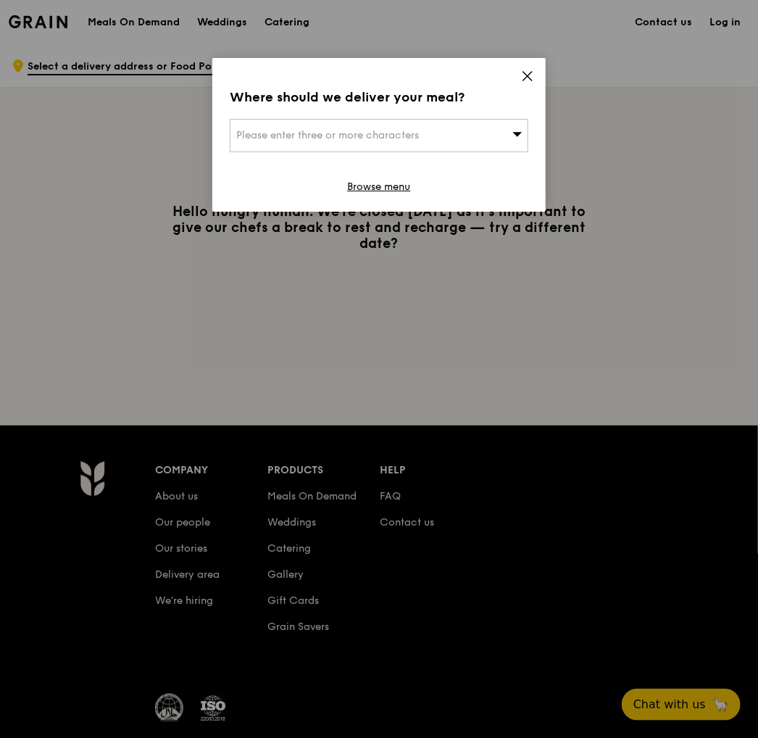
click at [407, 131] on span "Please enter three or more characters" at bounding box center [327, 135] width 183 height 12
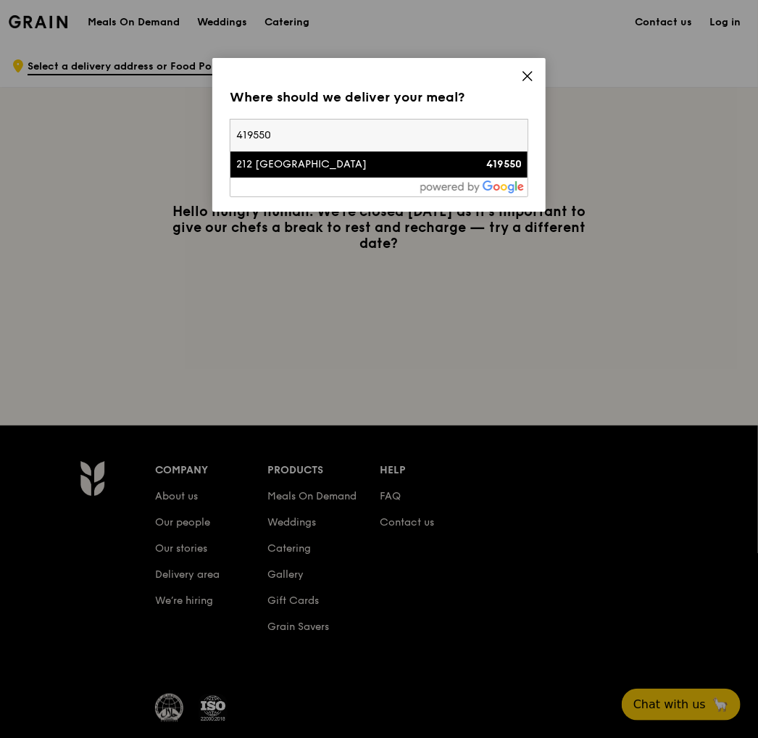
type input "419550"
click at [331, 168] on div "212 [GEOGRAPHIC_DATA]" at bounding box center [343, 164] width 215 height 14
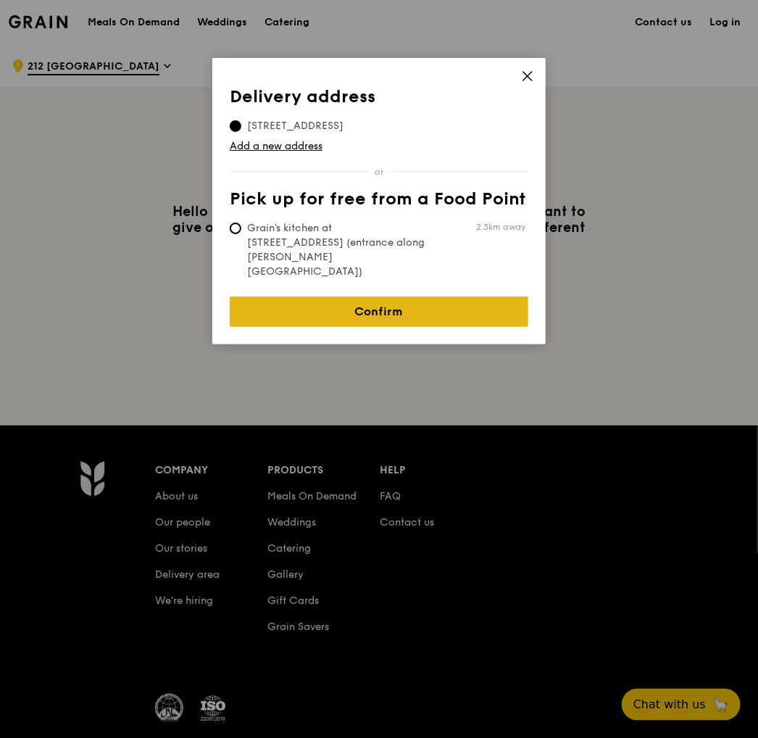
click at [323, 296] on link "Confirm" at bounding box center [379, 311] width 299 height 30
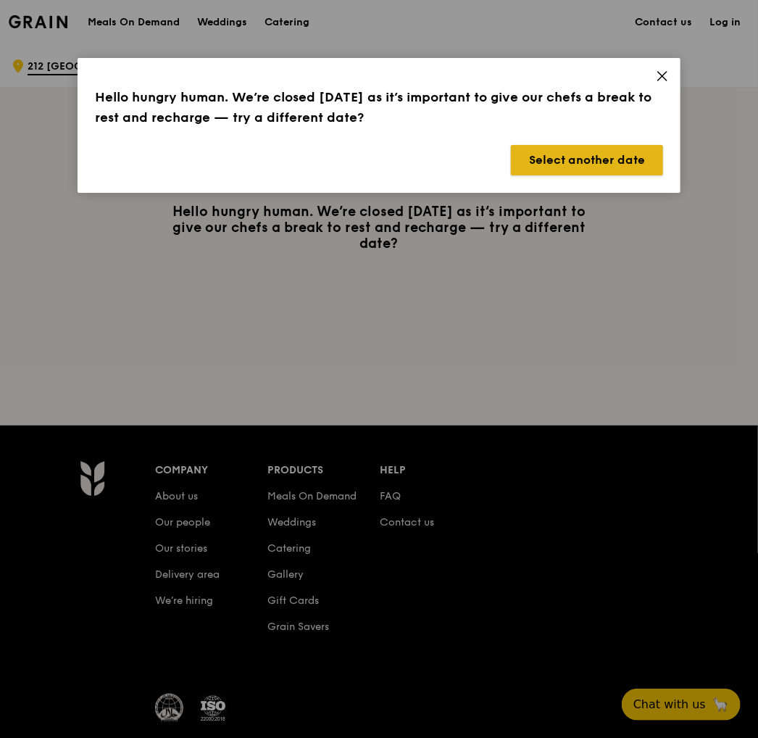
click at [594, 163] on button "Select another date" at bounding box center [587, 160] width 152 height 30
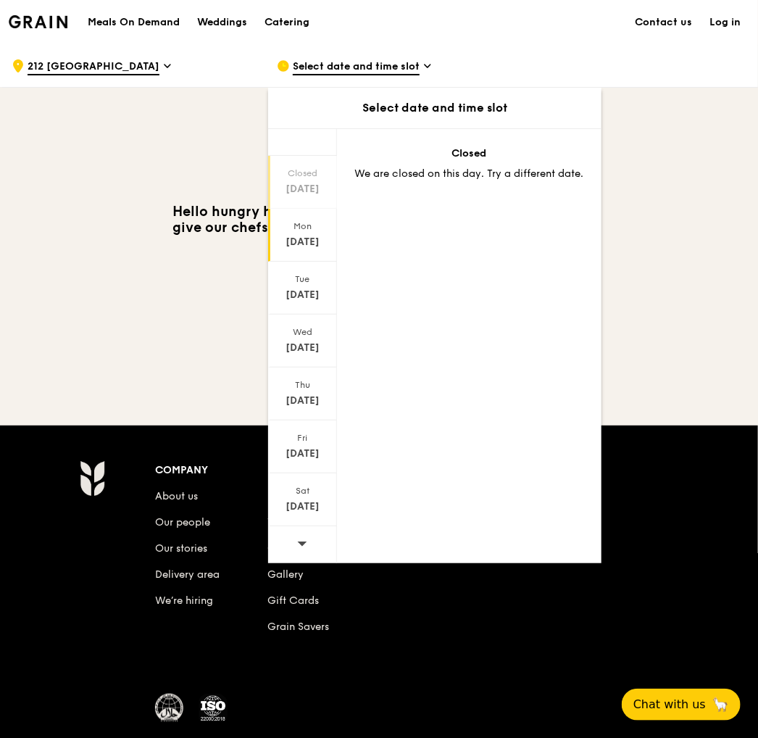
click at [315, 228] on div "[DATE]" at bounding box center [302, 235] width 69 height 53
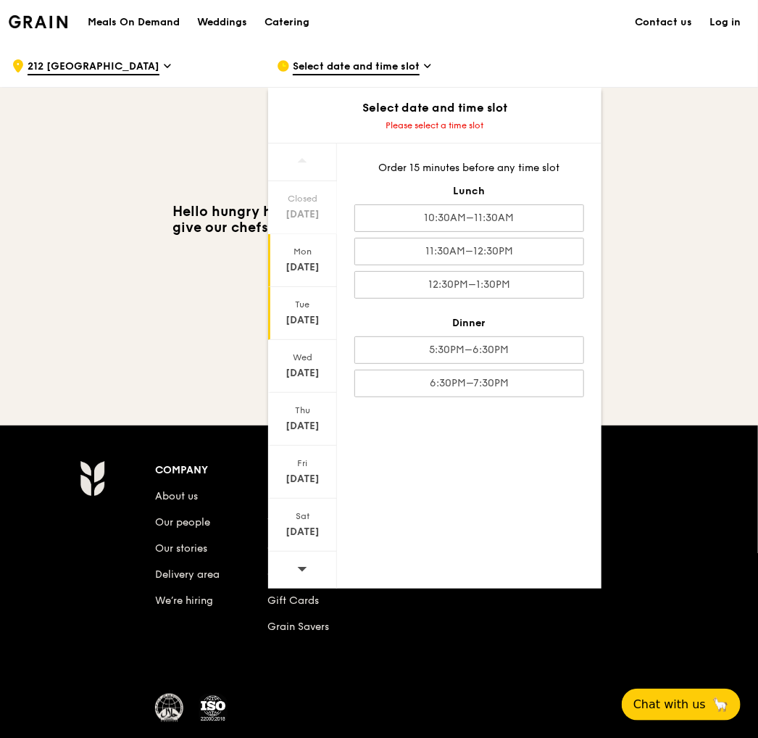
click at [325, 302] on div "Tue" at bounding box center [302, 305] width 65 height 12
click at [120, 22] on h1 "Meals On Demand" at bounding box center [134, 22] width 92 height 14
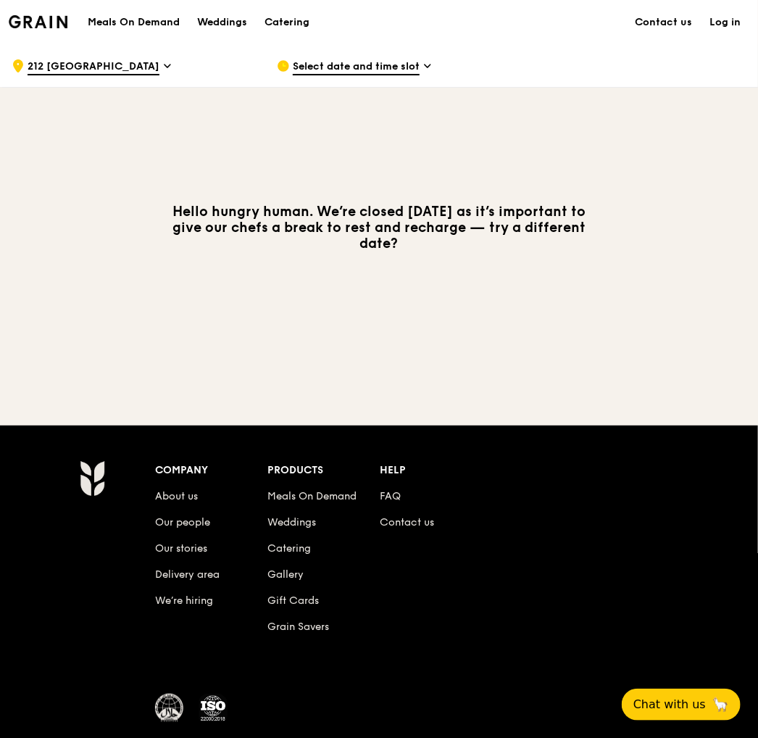
click at [332, 67] on span "Select date and time slot" at bounding box center [356, 67] width 127 height 16
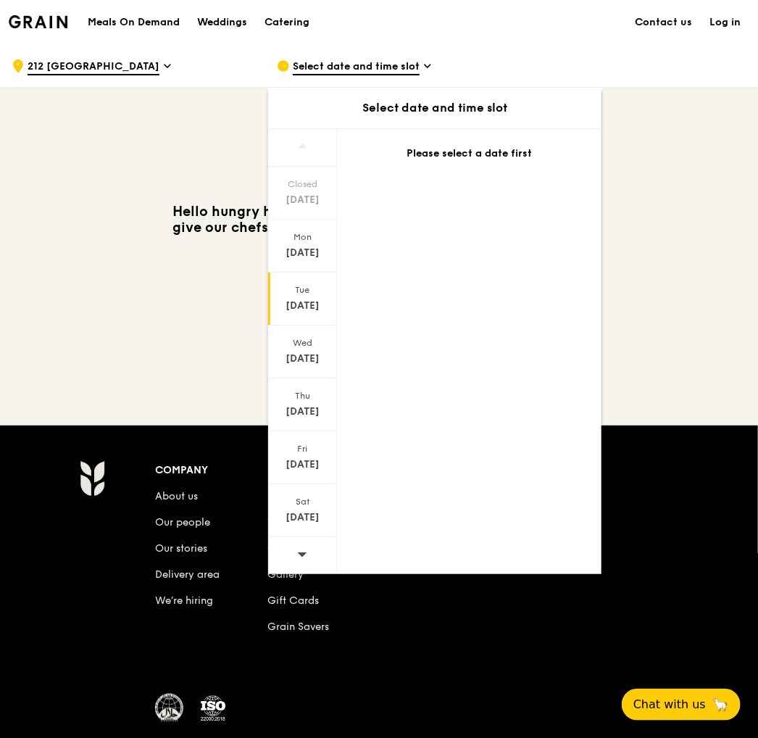
click at [311, 287] on div "Tue" at bounding box center [302, 290] width 65 height 12
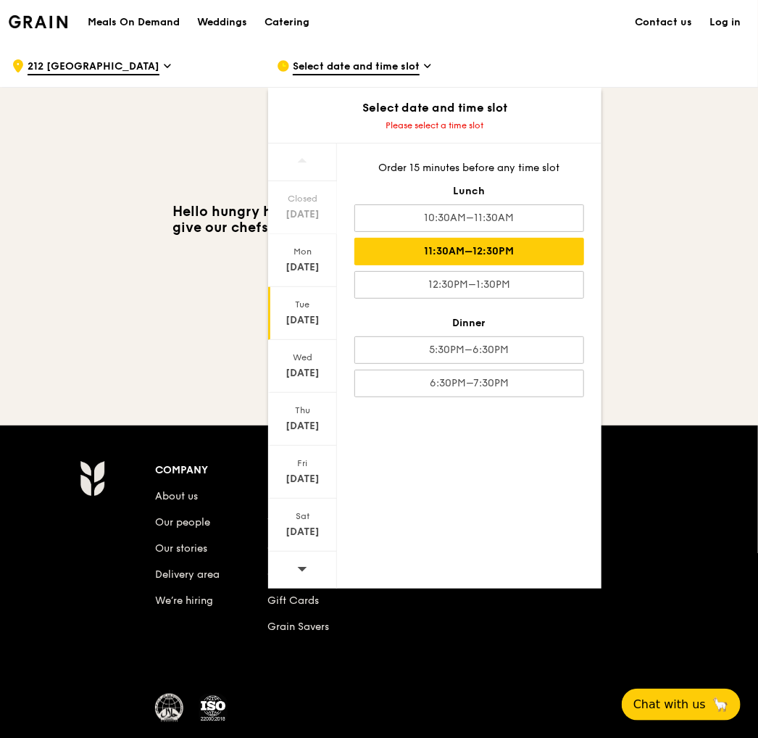
click at [465, 249] on div "11:30AM–12:30PM" at bounding box center [469, 252] width 230 height 28
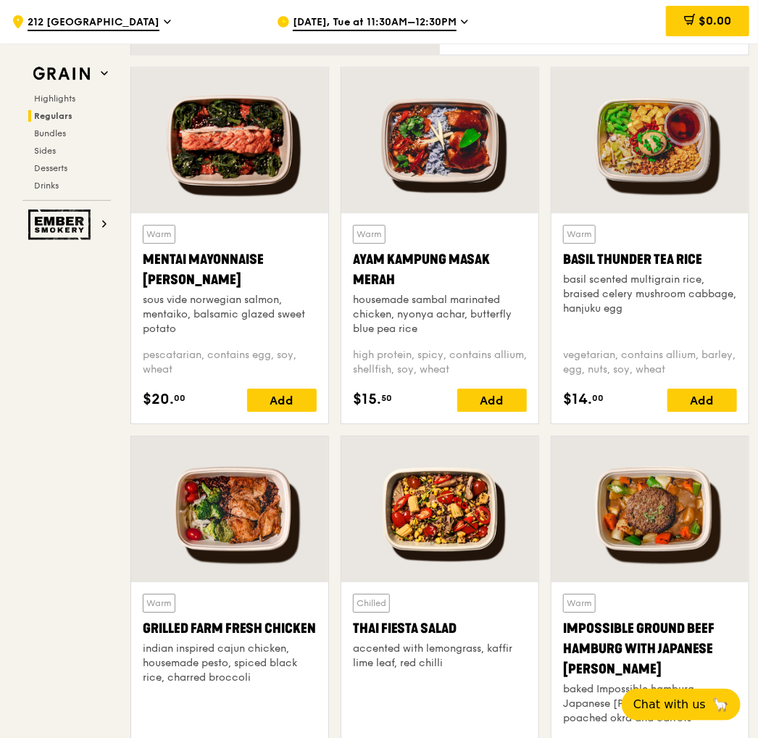
scroll to position [1160, 0]
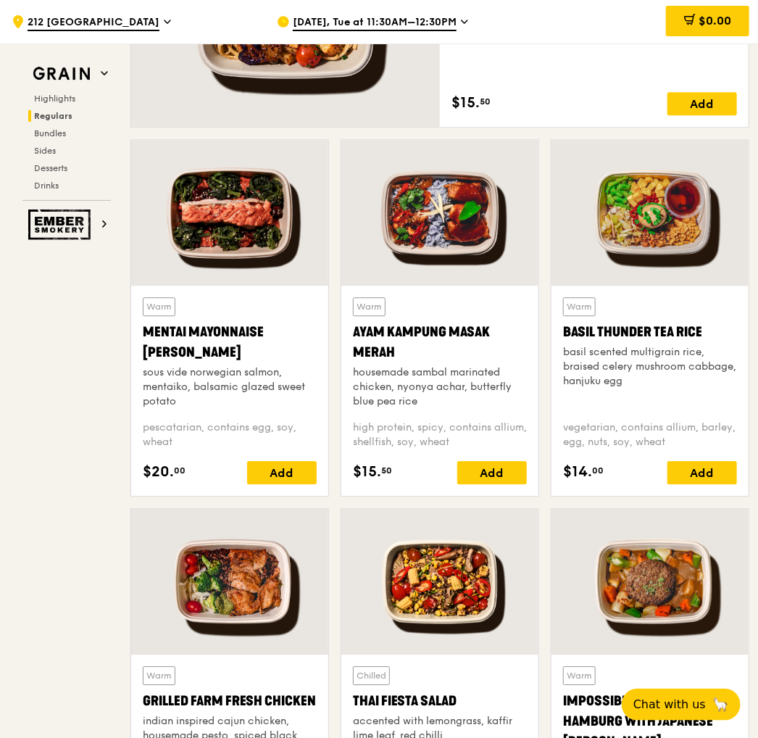
click at [623, 322] on div "Basil Thunder Tea Rice" at bounding box center [650, 332] width 174 height 20
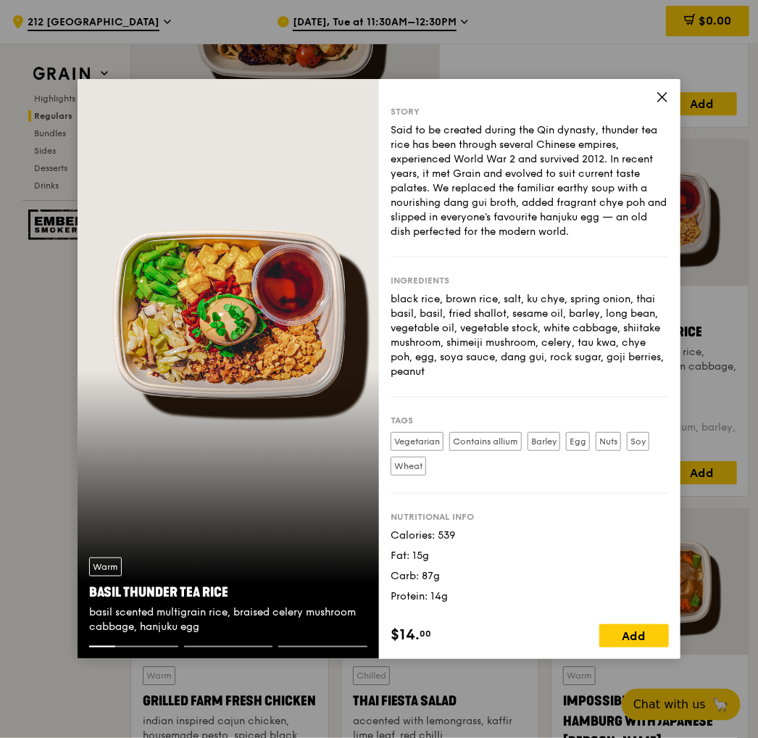
scroll to position [6, 0]
